Goal: Information Seeking & Learning: Compare options

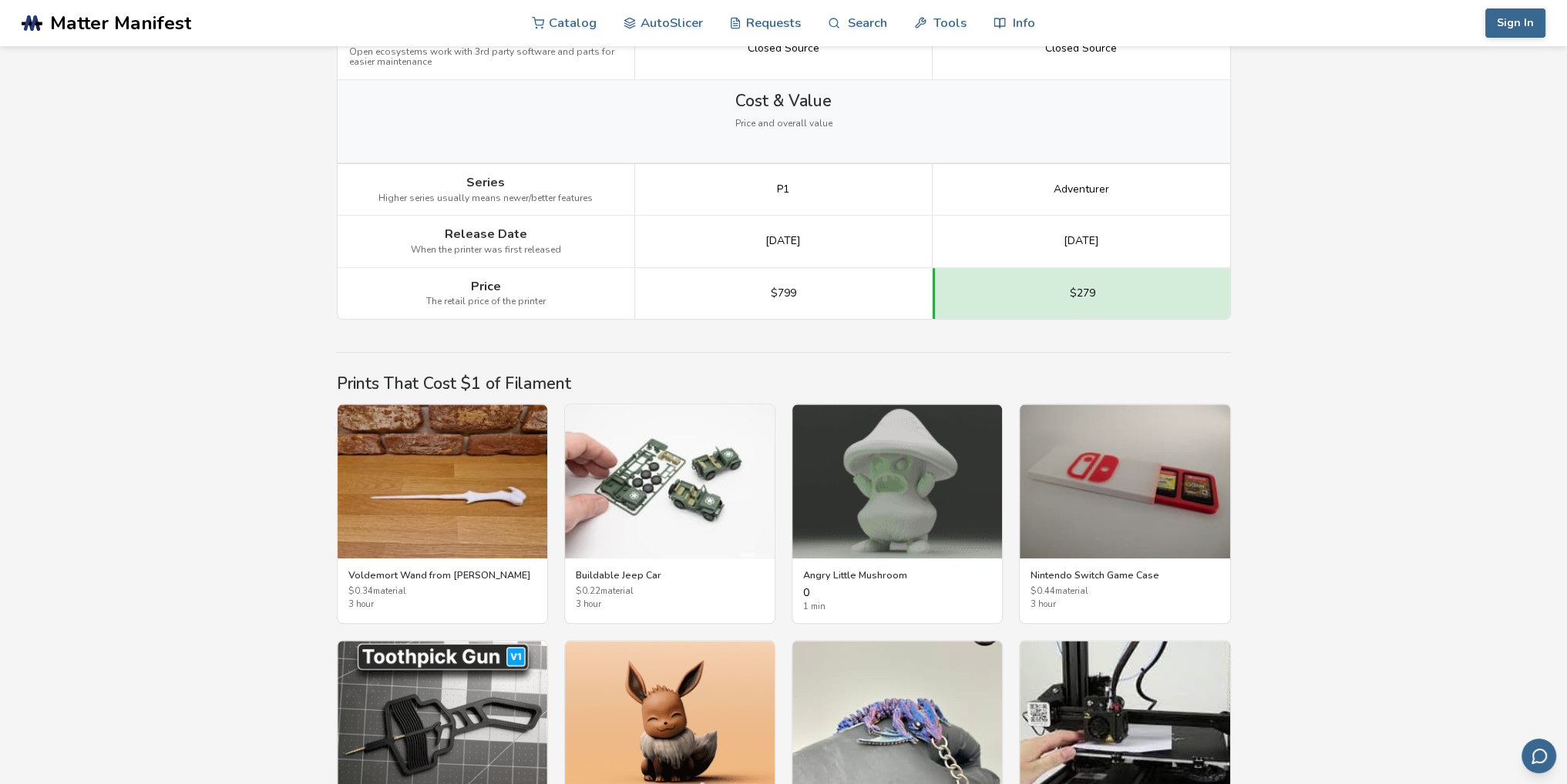
scroll to position [2234, 0]
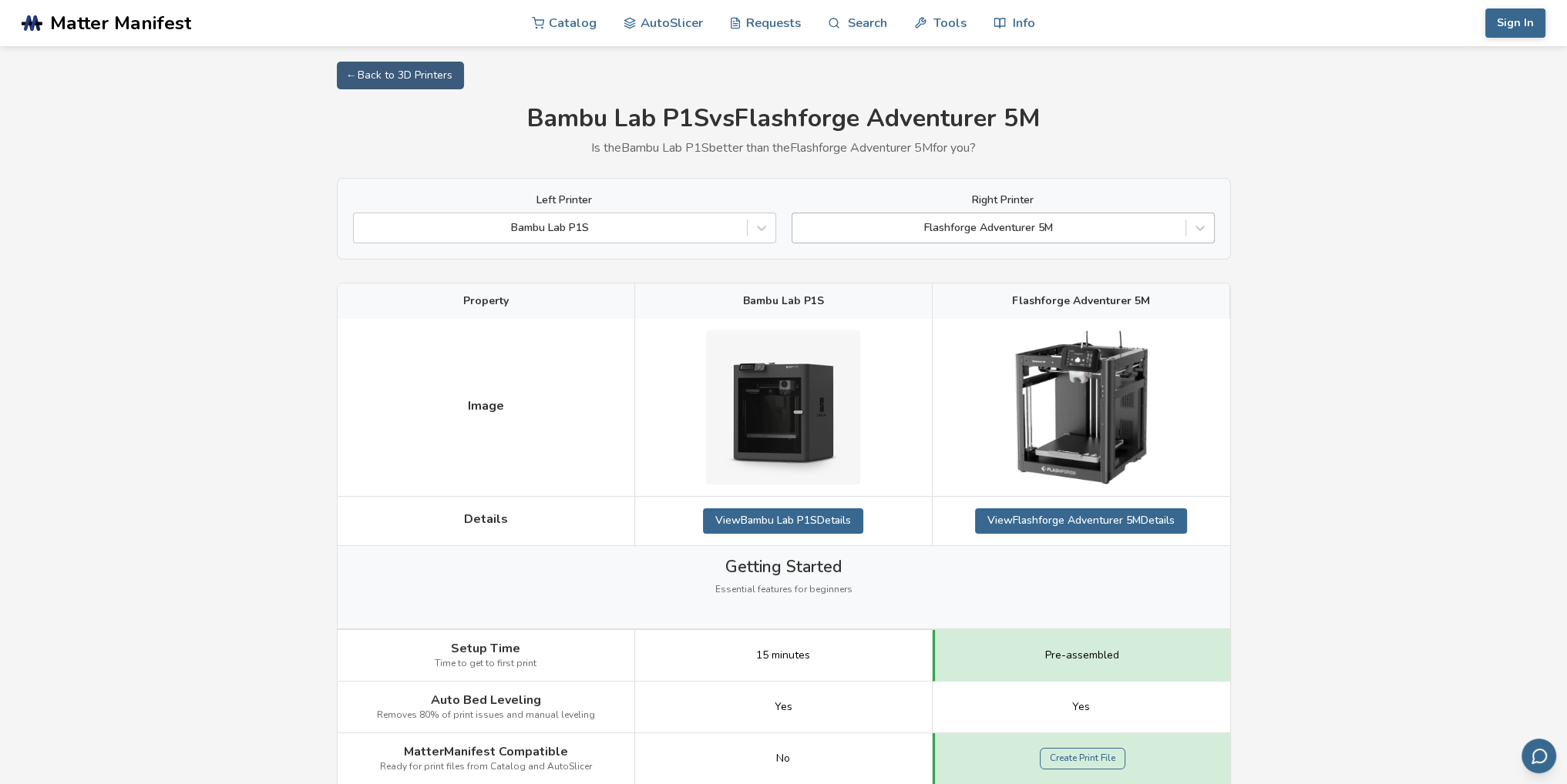
click at [1175, 229] on div at bounding box center [989, 228] width 378 height 16
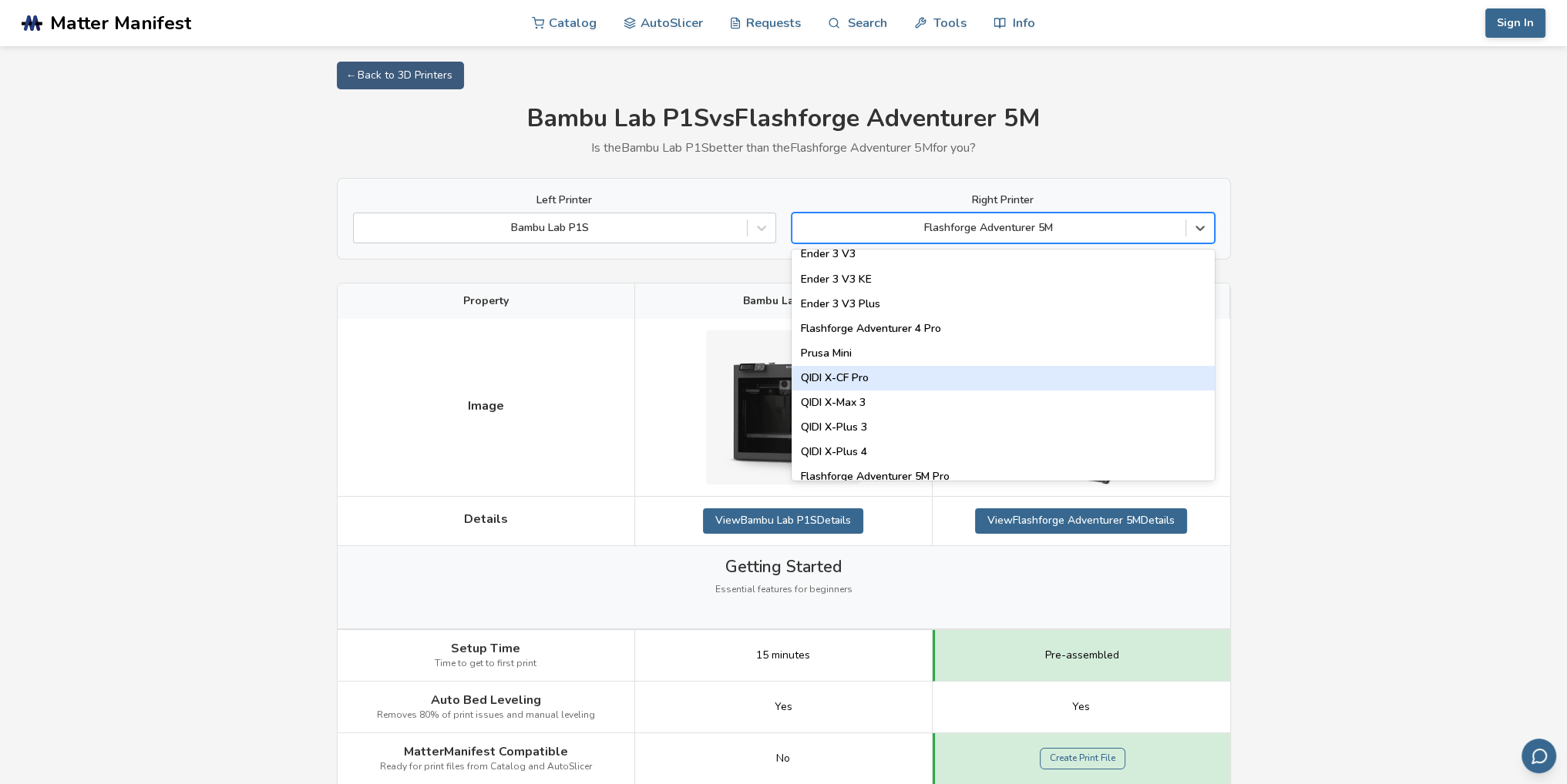
scroll to position [1695, 0]
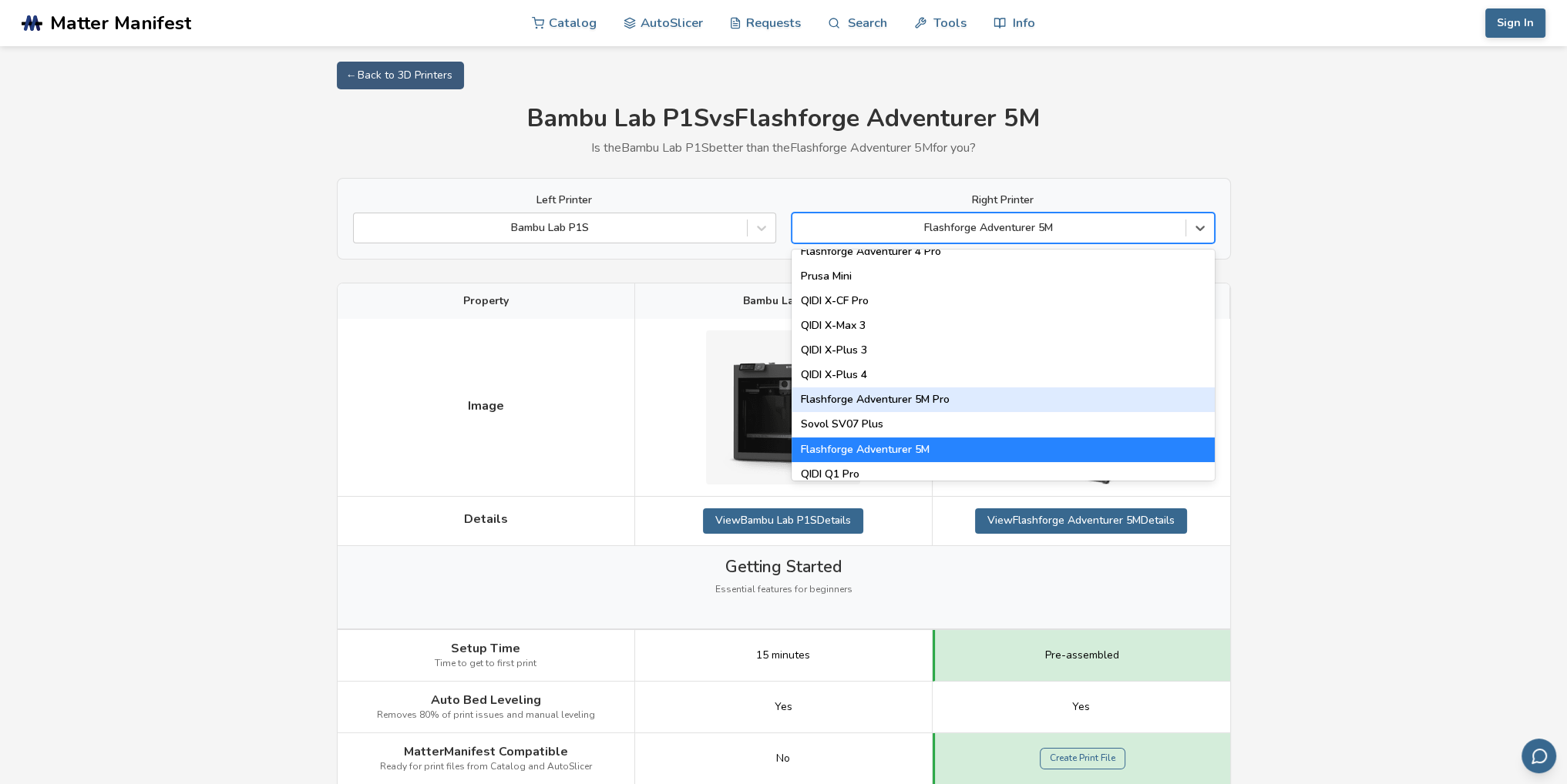
click at [899, 404] on div "Flashforge Adventurer 5M Pro" at bounding box center [1003, 400] width 423 height 25
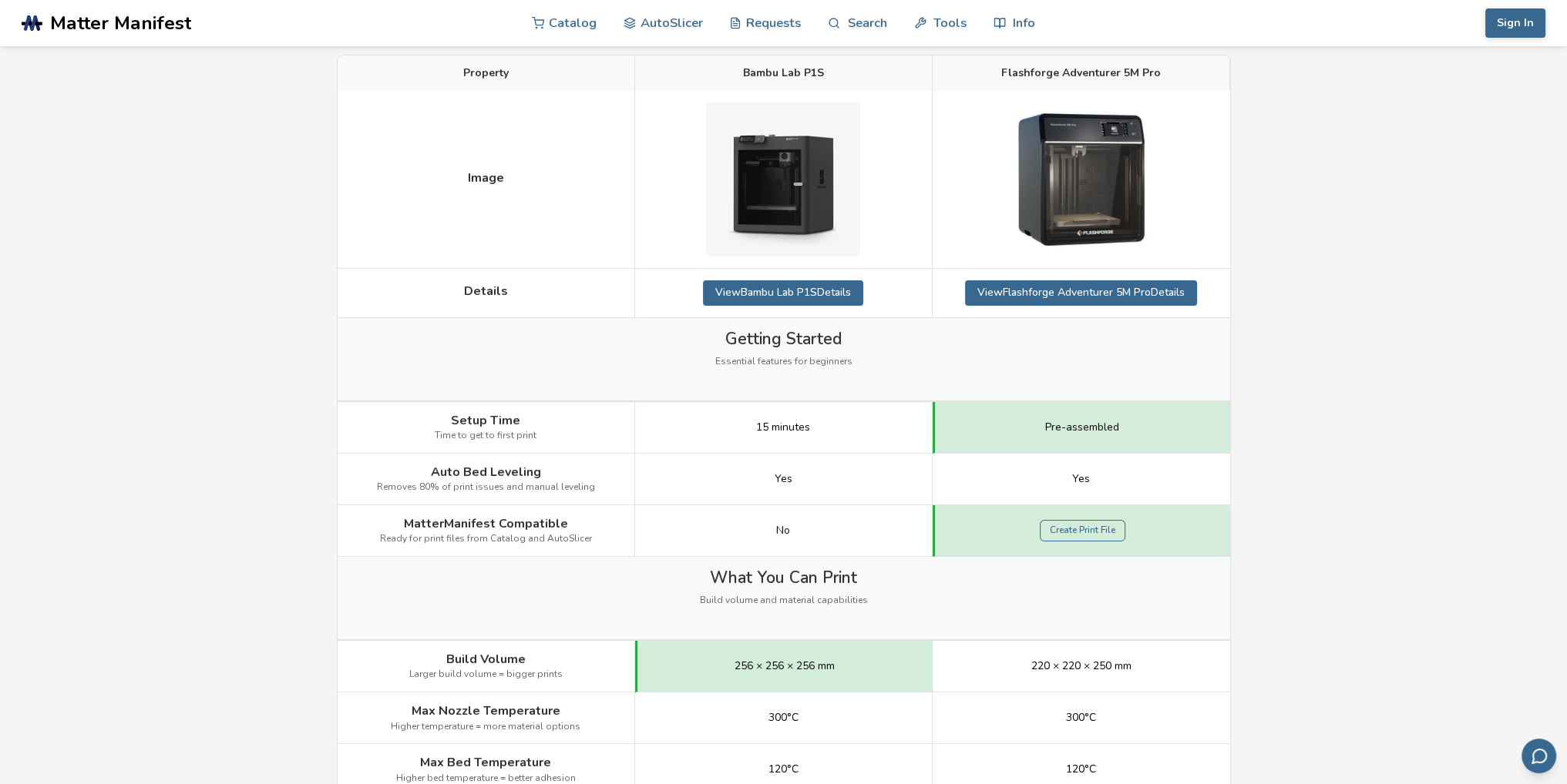
scroll to position [231, 0]
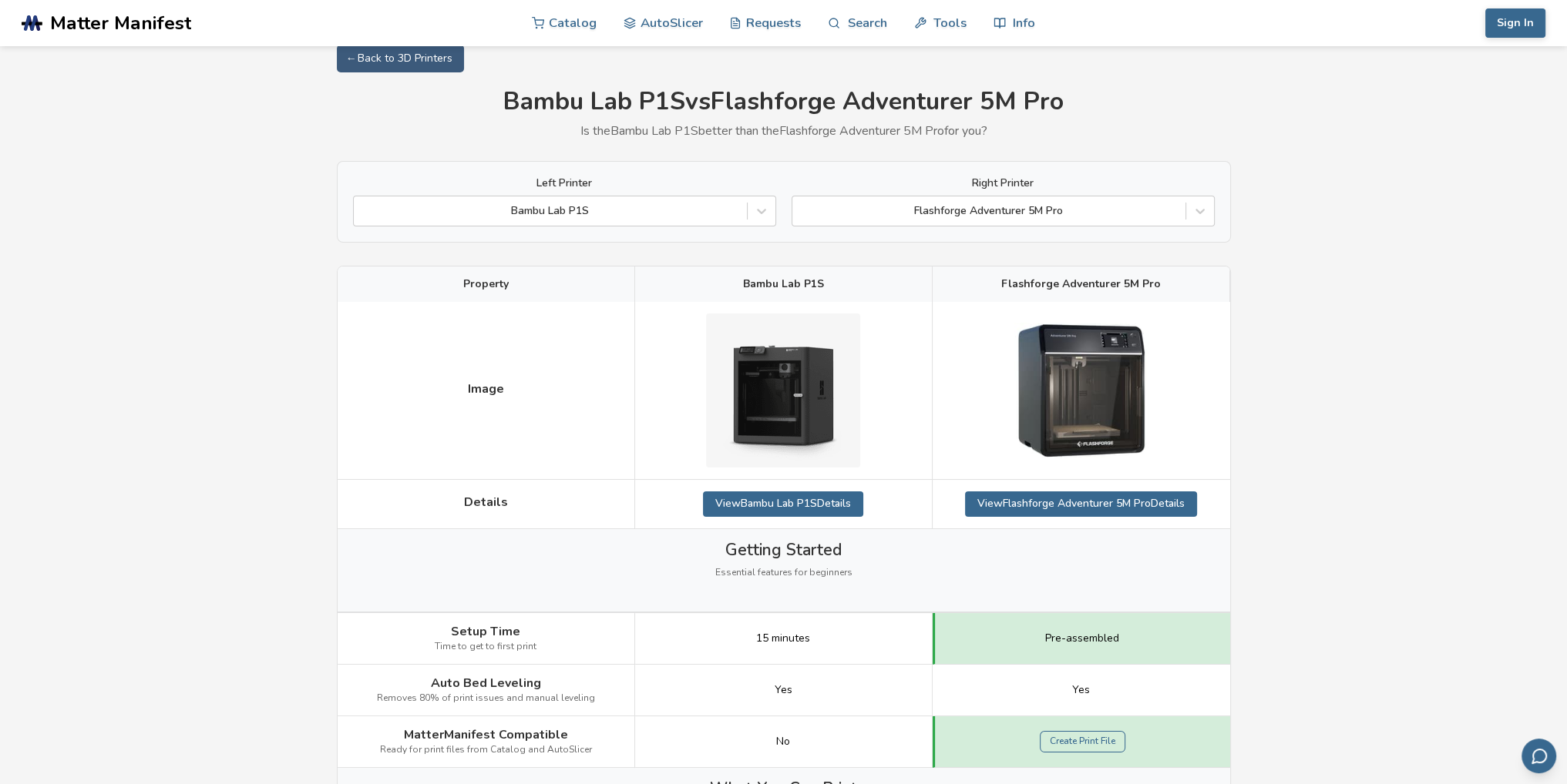
scroll to position [0, 0]
